Goal: Information Seeking & Learning: Check status

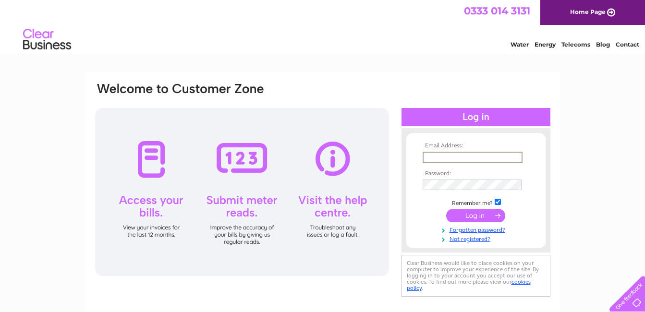
click at [436, 157] on input "text" at bounding box center [473, 158] width 100 height 12
type input "[EMAIL_ADDRESS][DOMAIN_NAME]"
click at [471, 218] on input "submit" at bounding box center [475, 214] width 59 height 13
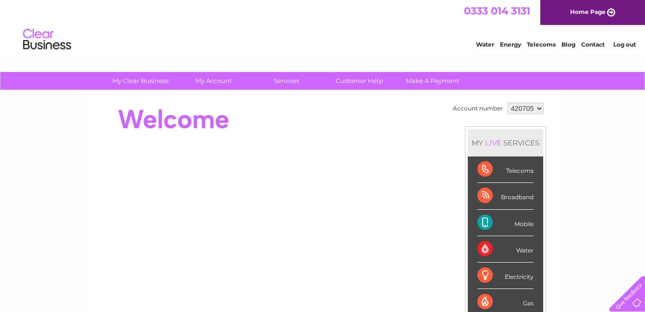
click at [487, 169] on div "Telecoms" at bounding box center [505, 170] width 56 height 26
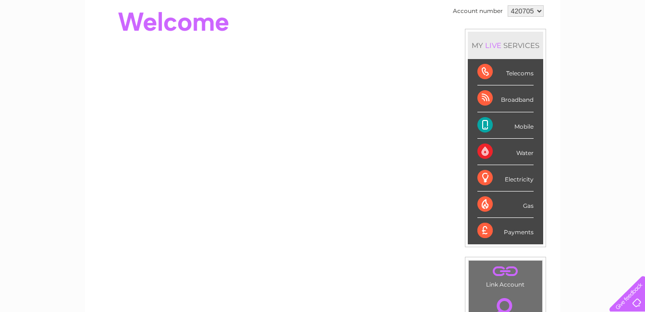
scroll to position [72, 0]
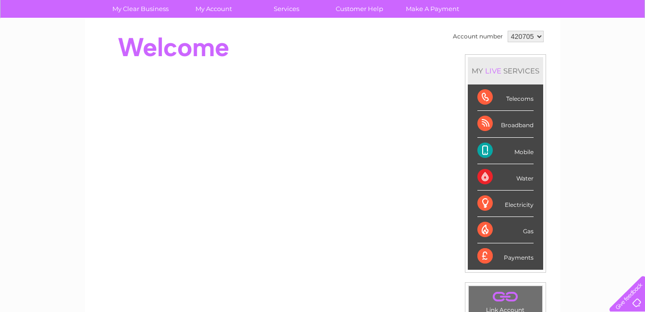
click at [485, 96] on div "Telecoms" at bounding box center [505, 98] width 56 height 26
click at [486, 95] on div "Telecoms" at bounding box center [505, 98] width 56 height 26
click at [482, 123] on div "Broadband" at bounding box center [505, 124] width 56 height 26
drag, startPoint x: 482, startPoint y: 123, endPoint x: 483, endPoint y: 96, distance: 27.4
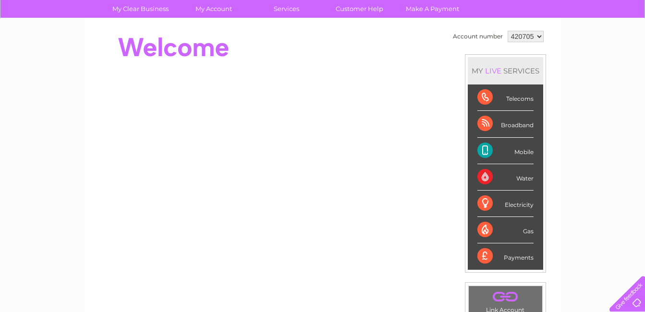
click at [483, 96] on div "Telecoms" at bounding box center [505, 98] width 56 height 26
drag, startPoint x: 483, startPoint y: 96, endPoint x: 589, endPoint y: 64, distance: 110.2
click at [589, 64] on div "My Clear Business Login Details My Details My Preferences Link Account My Accou…" at bounding box center [322, 270] width 645 height 540
click at [486, 98] on div "Telecoms" at bounding box center [505, 98] width 56 height 26
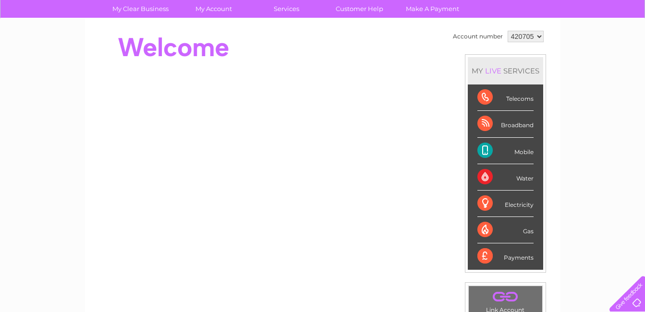
click at [486, 98] on div "Telecoms" at bounding box center [505, 98] width 56 height 26
drag, startPoint x: 486, startPoint y: 98, endPoint x: 568, endPoint y: 272, distance: 192.9
click at [569, 269] on div "My Clear Business Login Details My Details My Preferences Link Account My Accou…" at bounding box center [322, 270] width 645 height 540
click at [483, 122] on div "Broadband" at bounding box center [505, 124] width 56 height 26
click at [484, 147] on div "Mobile" at bounding box center [505, 151] width 56 height 26
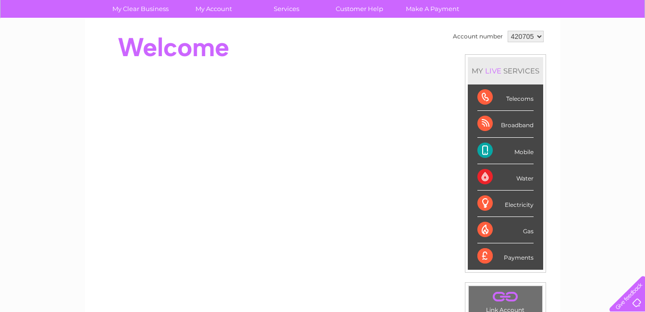
click at [483, 147] on div "Mobile" at bounding box center [505, 151] width 56 height 26
drag, startPoint x: 483, startPoint y: 147, endPoint x: 595, endPoint y: 73, distance: 134.0
click at [595, 73] on div "My Clear Business Login Details My Details My Preferences Link Account My Accou…" at bounding box center [322, 270] width 645 height 540
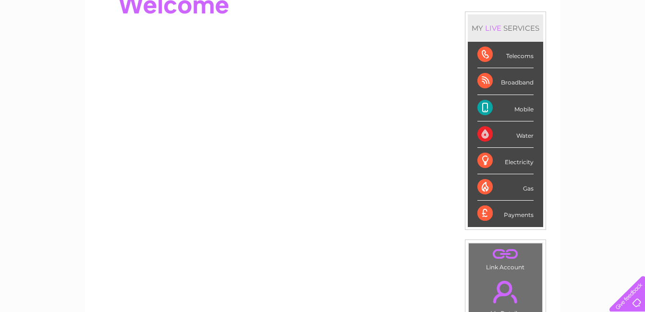
scroll to position [111, 0]
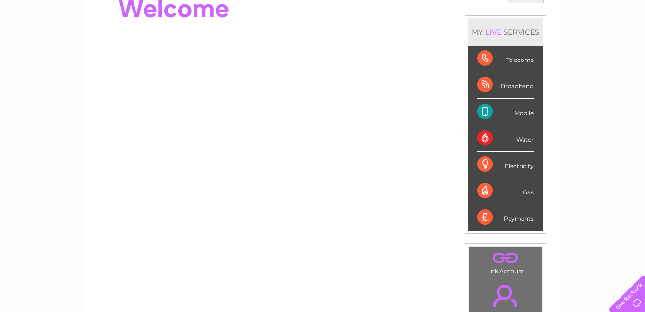
click at [485, 58] on div "Telecoms" at bounding box center [505, 59] width 56 height 26
click at [483, 56] on div "Telecoms" at bounding box center [505, 59] width 56 height 26
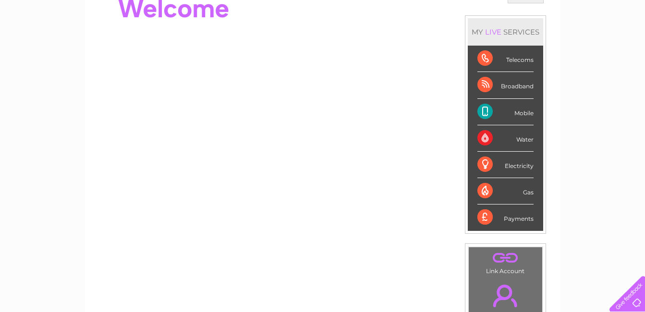
drag, startPoint x: 483, startPoint y: 56, endPoint x: 413, endPoint y: 16, distance: 80.3
click at [413, 16] on div at bounding box center [269, 8] width 350 height 38
click at [486, 108] on div "Mobile" at bounding box center [505, 112] width 56 height 26
click at [483, 107] on div "Mobile" at bounding box center [505, 112] width 56 height 26
click at [484, 111] on div "Mobile" at bounding box center [505, 112] width 56 height 26
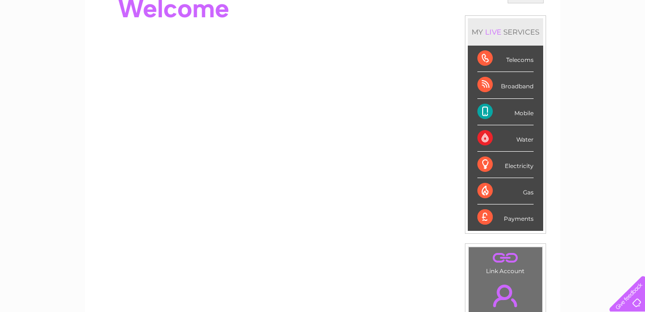
click at [484, 111] on div "Mobile" at bounding box center [505, 112] width 56 height 26
click at [486, 214] on div "Payments" at bounding box center [505, 218] width 56 height 26
click at [482, 216] on div "Payments" at bounding box center [505, 218] width 56 height 26
drag, startPoint x: 482, startPoint y: 216, endPoint x: 575, endPoint y: 19, distance: 217.7
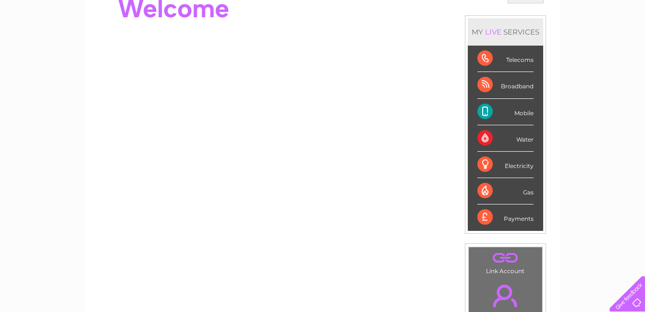
click at [575, 19] on div "My Clear Business Login Details My Details My Preferences Link Account My Accou…" at bounding box center [322, 231] width 645 height 540
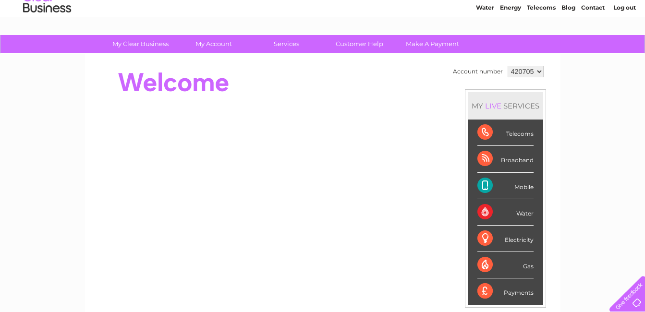
scroll to position [36, 0]
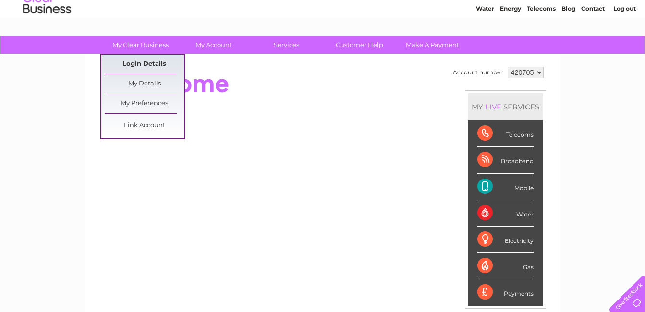
click at [141, 65] on link "Login Details" at bounding box center [144, 64] width 79 height 19
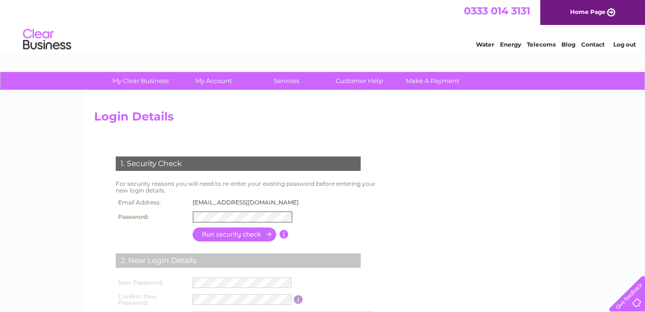
click at [235, 233] on input "button" at bounding box center [235, 235] width 85 height 14
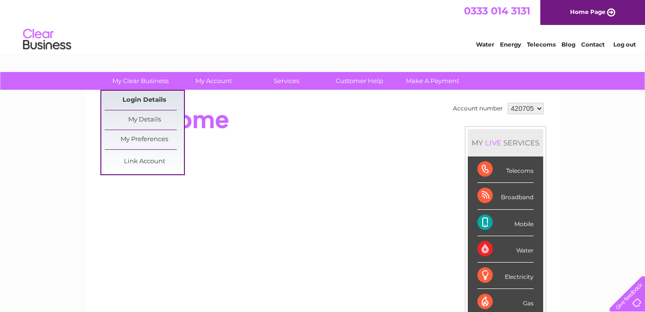
click at [146, 98] on link "Login Details" at bounding box center [144, 100] width 79 height 19
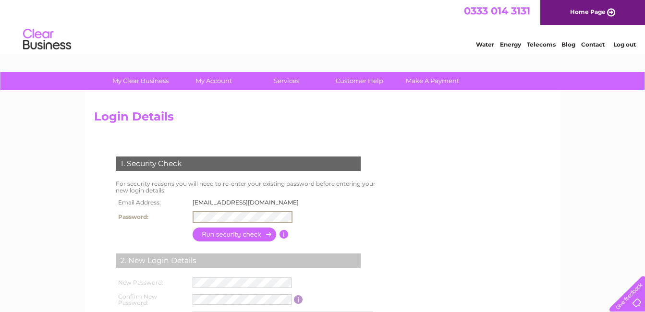
click at [233, 233] on input "button" at bounding box center [235, 235] width 85 height 14
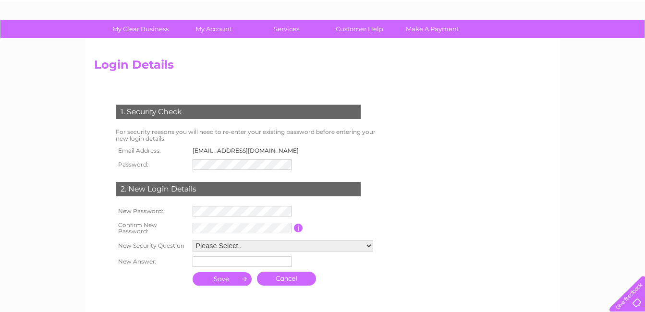
scroll to position [55, 0]
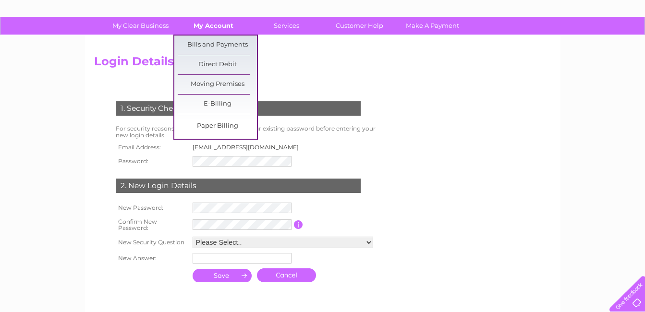
click at [213, 23] on link "My Account" at bounding box center [213, 26] width 79 height 18
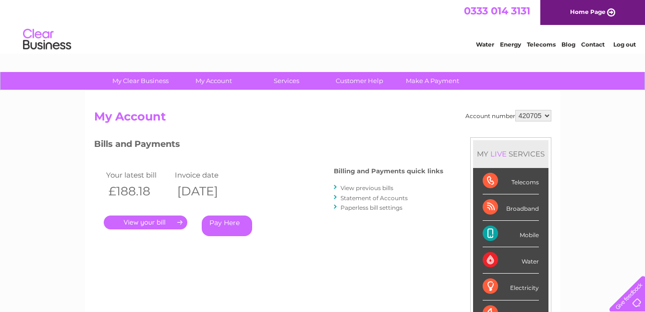
click at [159, 219] on link "." at bounding box center [146, 223] width 84 height 14
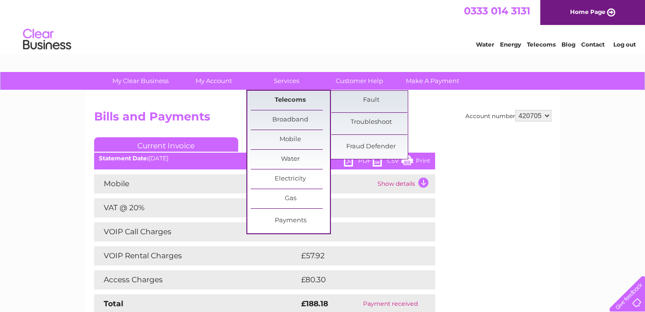
click at [303, 100] on link "Telecoms" at bounding box center [290, 100] width 79 height 19
click at [286, 98] on link "Telecoms" at bounding box center [290, 100] width 79 height 19
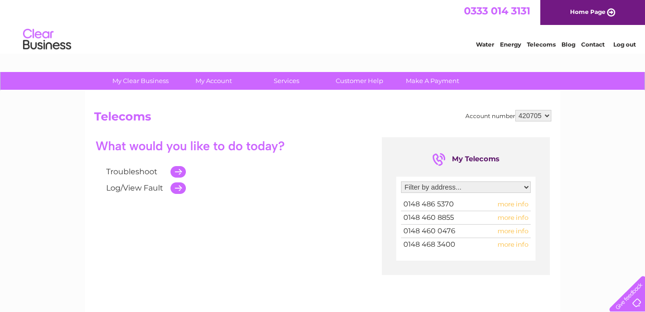
click at [520, 206] on span "more info" at bounding box center [513, 204] width 31 height 8
drag, startPoint x: 520, startPoint y: 206, endPoint x: 599, endPoint y: 266, distance: 99.7
click at [599, 266] on div "My Clear Business Login Details My Details My Preferences Link Account My Accou…" at bounding box center [322, 298] width 645 height 452
click at [512, 218] on span "more info" at bounding box center [513, 218] width 31 height 8
click at [505, 219] on span "more info" at bounding box center [513, 218] width 31 height 8
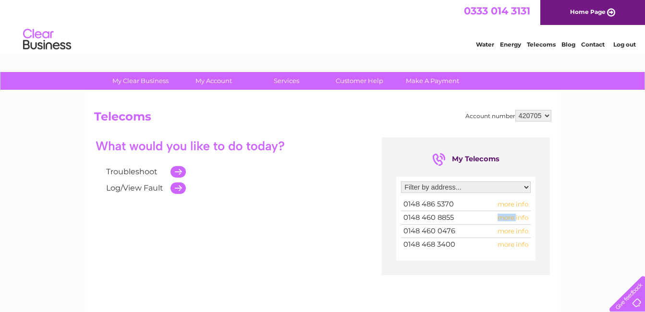
click at [505, 218] on span "more info" at bounding box center [513, 218] width 31 height 8
drag, startPoint x: 505, startPoint y: 218, endPoint x: 318, endPoint y: 209, distance: 187.5
click at [318, 209] on div "Troubleshoot Log/View Fault My Telecoms Filter by address... 81 North Road, Kir…" at bounding box center [322, 230] width 457 height 187
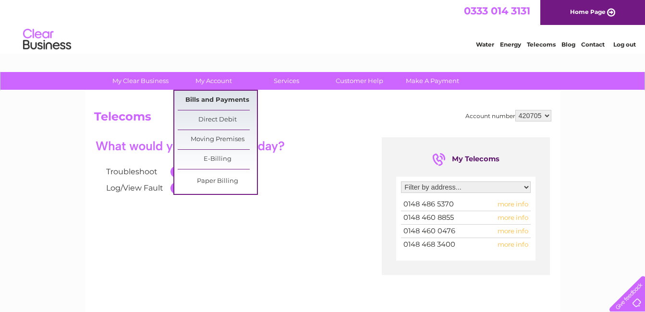
click at [221, 100] on link "Bills and Payments" at bounding box center [217, 100] width 79 height 19
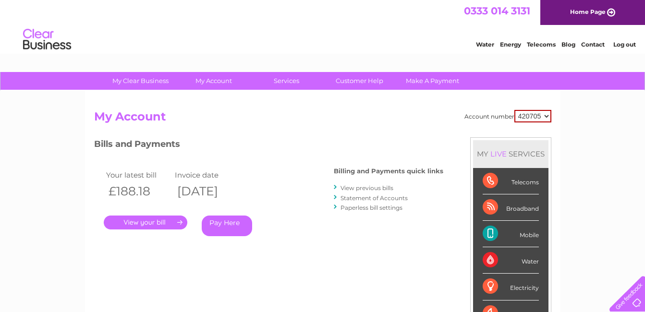
click at [145, 221] on link "." at bounding box center [146, 223] width 84 height 14
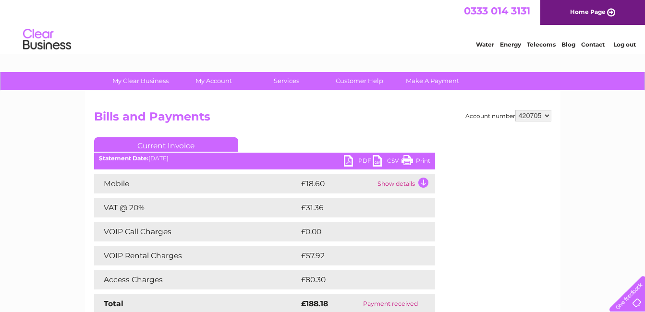
click at [424, 183] on td "Show details" at bounding box center [405, 183] width 60 height 19
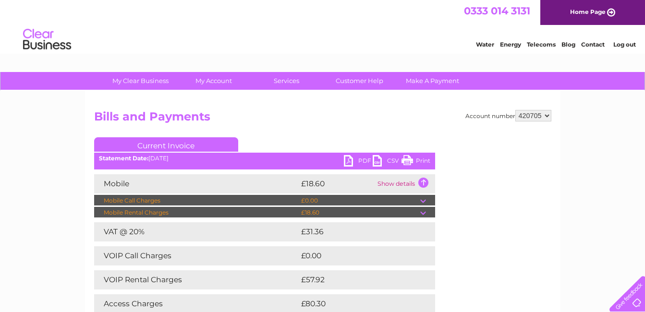
click at [468, 245] on div "Account number 420705 Bills and Payments Current Invoice PDF CSV Print" at bounding box center [322, 232] width 457 height 245
click at [308, 281] on td "£57.92" at bounding box center [357, 279] width 117 height 19
click at [151, 275] on td "VOIP Rental Charges" at bounding box center [196, 279] width 205 height 19
click at [479, 284] on div "Account number 420705 Bills and Payments Current Invoice PDF CSV Print" at bounding box center [322, 232] width 457 height 245
click at [423, 180] on td "Show details" at bounding box center [405, 183] width 60 height 19
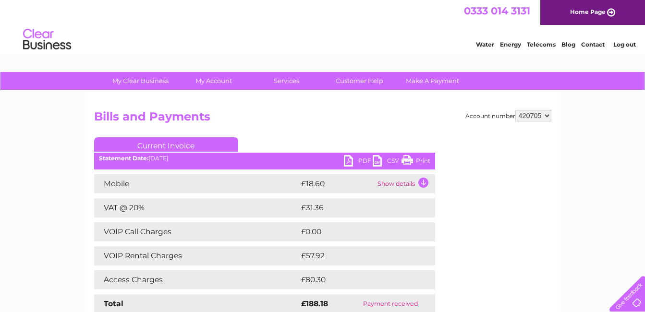
click at [144, 282] on td "Access Charges" at bounding box center [196, 279] width 205 height 19
click at [422, 181] on td "Show details" at bounding box center [405, 183] width 60 height 19
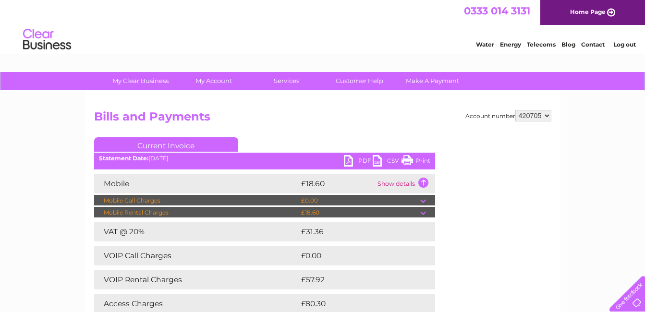
click at [424, 212] on td at bounding box center [427, 213] width 15 height 12
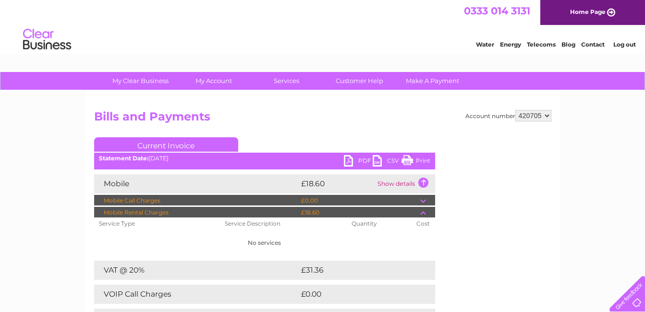
click at [476, 261] on div "Account number 420705 Bills and Payments Current Invoice PDF CSV Print" at bounding box center [322, 251] width 457 height 283
click at [515, 268] on div "Account number 420705 Bills and Payments Current Invoice PDF CSV Print" at bounding box center [322, 251] width 457 height 283
click at [556, 156] on div "Account number 420705 Bills and Payments Current Invoice PDF CSV Print" at bounding box center [323, 247] width 476 height 312
click at [350, 159] on link "PDF" at bounding box center [358, 162] width 29 height 14
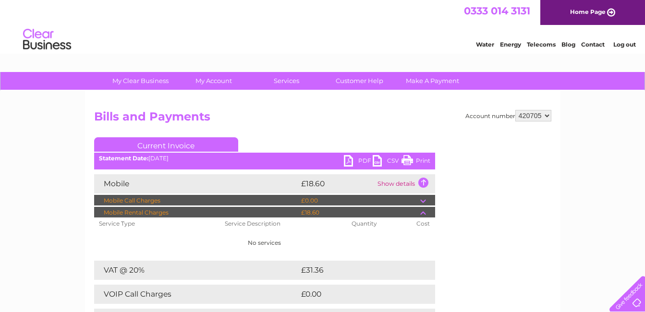
click at [350, 159] on link "PDF" at bounding box center [358, 162] width 29 height 14
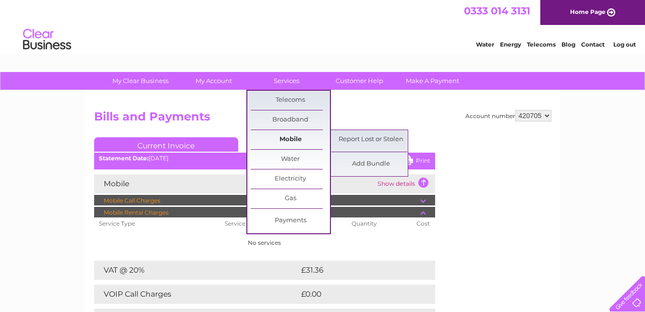
click at [296, 139] on link "Mobile" at bounding box center [290, 139] width 79 height 19
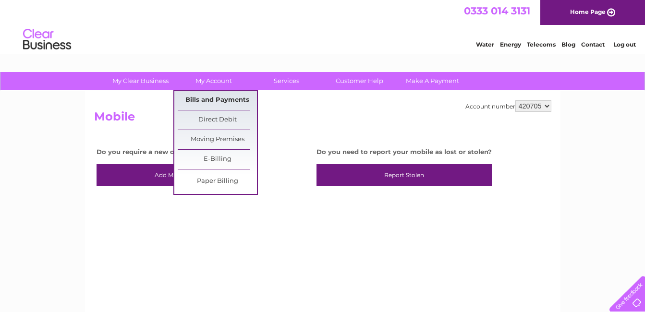
click at [216, 97] on link "Bills and Payments" at bounding box center [217, 100] width 79 height 19
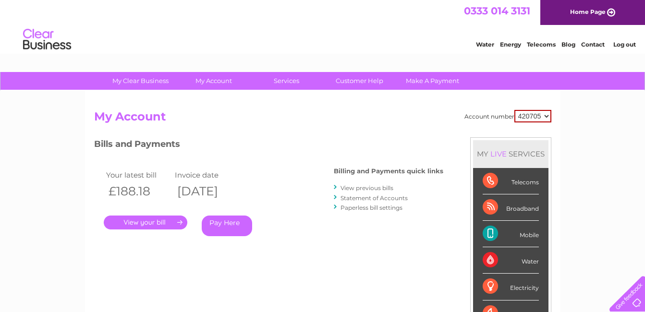
click at [151, 218] on link "." at bounding box center [146, 223] width 84 height 14
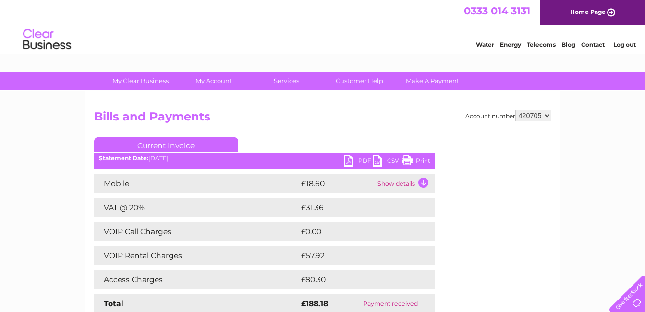
click at [423, 184] on td "Show details" at bounding box center [405, 183] width 60 height 19
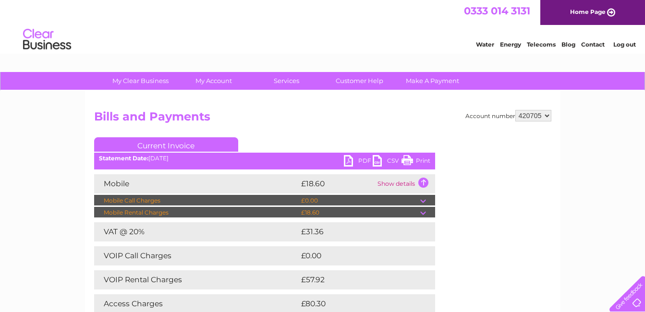
click at [424, 214] on td at bounding box center [427, 213] width 15 height 12
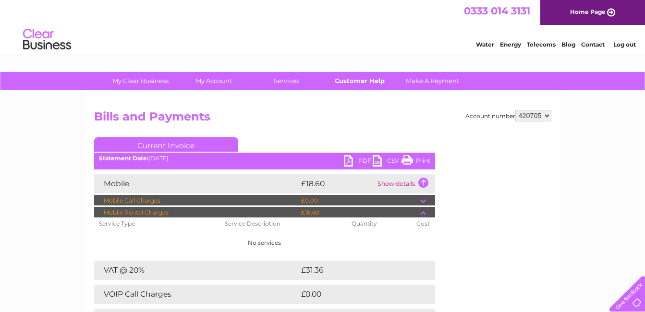
click at [366, 81] on link "Customer Help" at bounding box center [359, 81] width 79 height 18
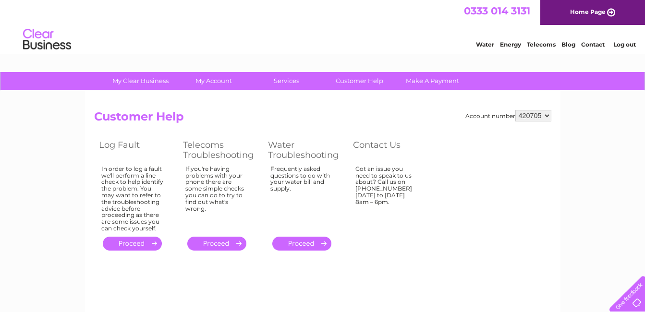
click at [219, 242] on link "." at bounding box center [216, 244] width 59 height 14
